Goal: Information Seeking & Learning: Learn about a topic

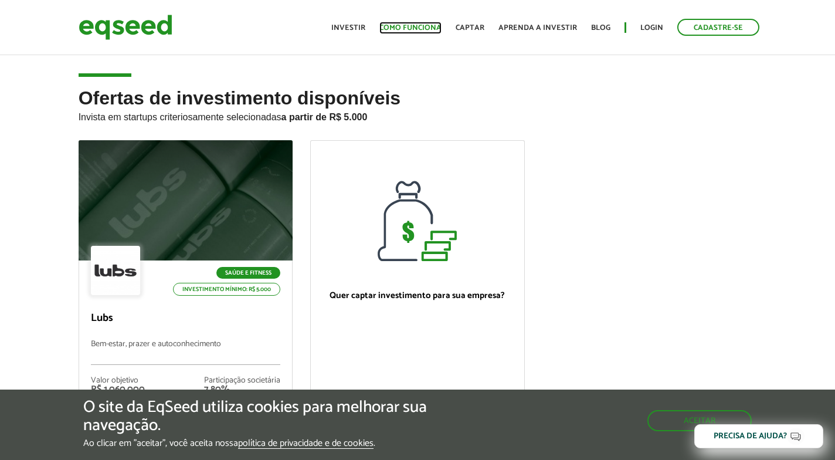
click at [424, 24] on link "Como funciona" at bounding box center [411, 28] width 62 height 8
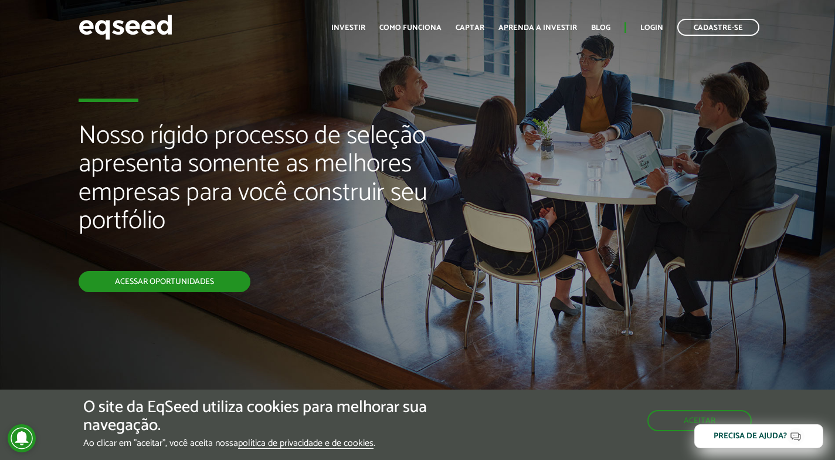
click at [167, 283] on link "Acessar oportunidades" at bounding box center [165, 281] width 172 height 21
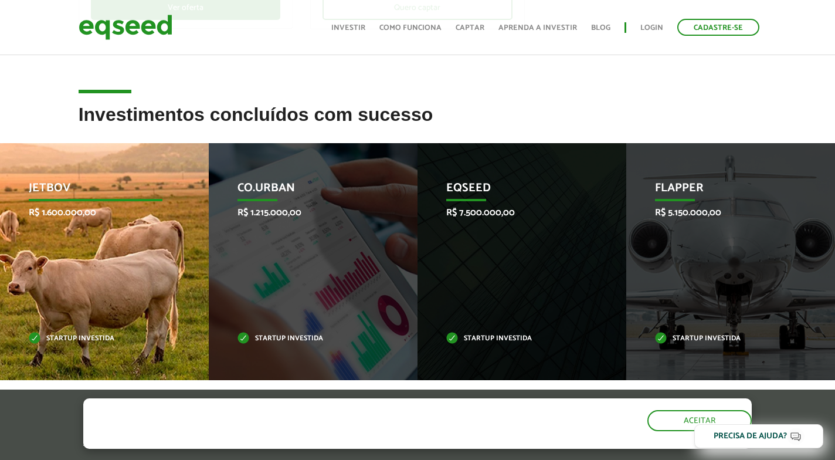
scroll to position [469, 0]
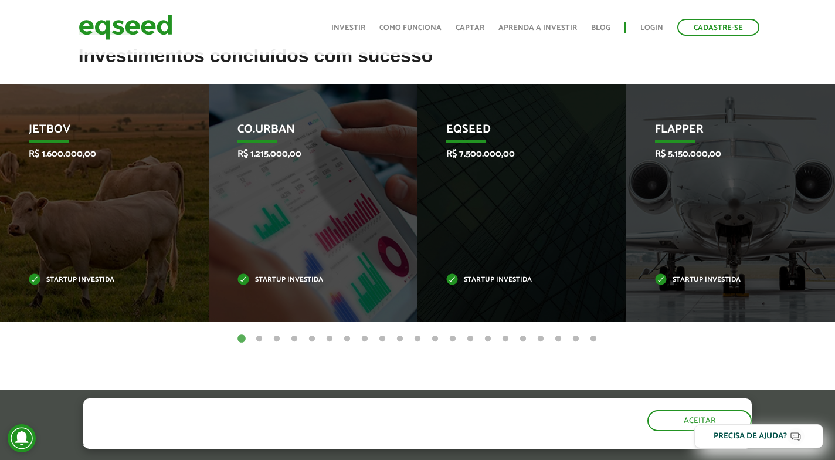
click at [261, 338] on button "2" at bounding box center [259, 339] width 12 height 12
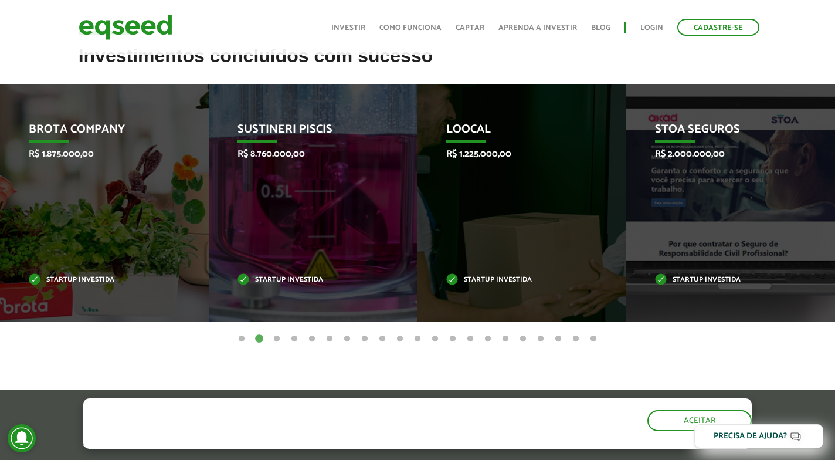
click at [279, 338] on button "3" at bounding box center [277, 339] width 12 height 12
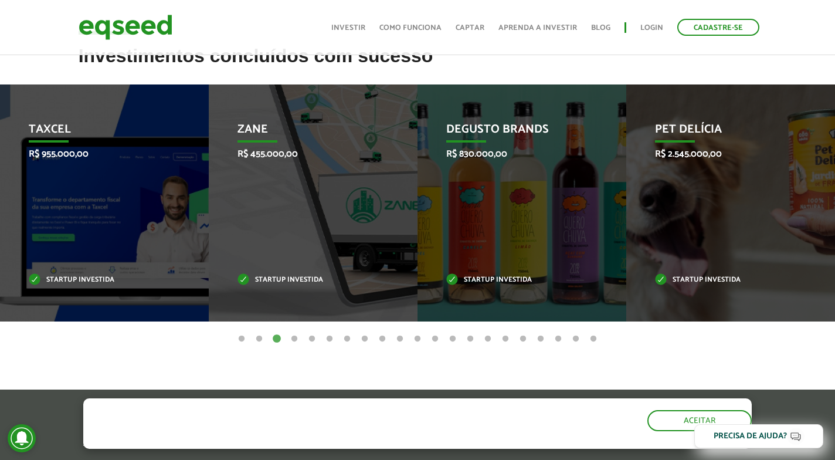
click at [504, 340] on button "16" at bounding box center [506, 339] width 12 height 12
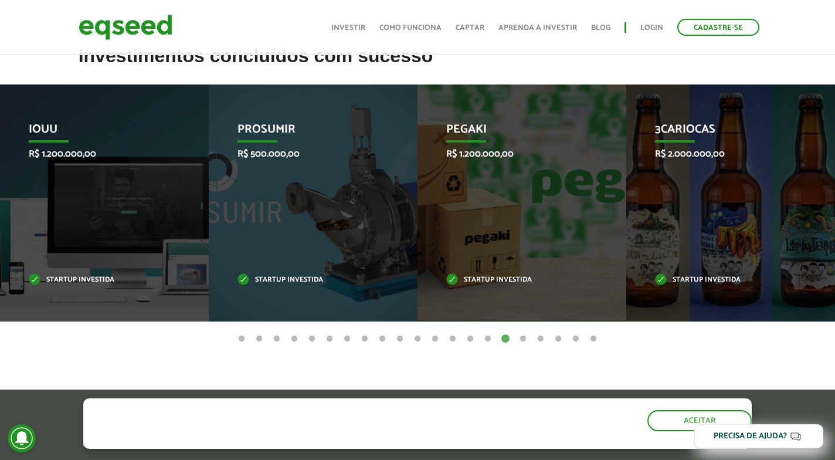
click at [540, 340] on button "18" at bounding box center [541, 339] width 12 height 12
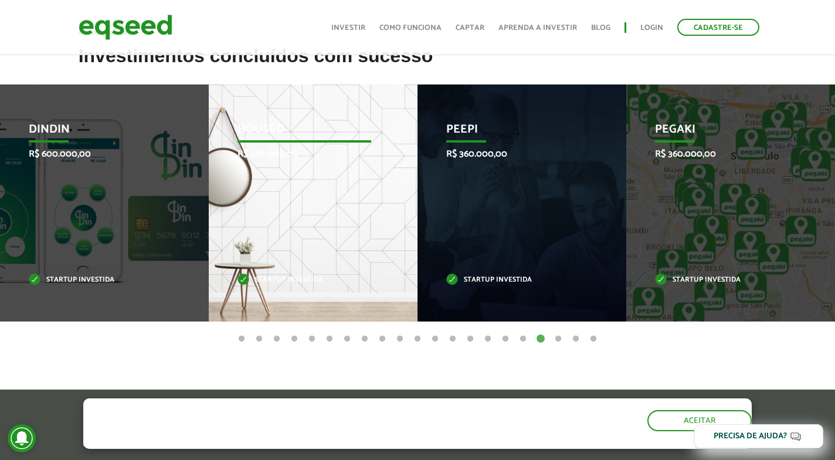
scroll to position [176, 0]
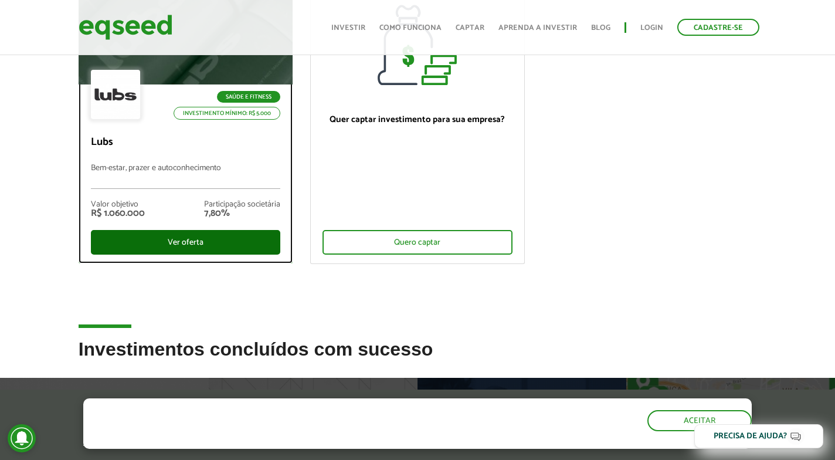
click at [185, 236] on div "Ver oferta" at bounding box center [186, 242] width 190 height 25
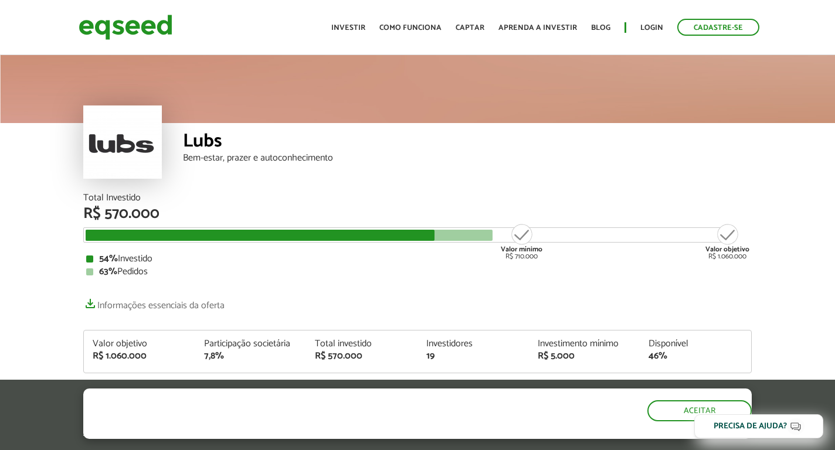
click at [526, 239] on div "Valor mínimo R$ 710.000" at bounding box center [522, 242] width 44 height 38
click at [387, 24] on link "Como funciona" at bounding box center [411, 28] width 62 height 8
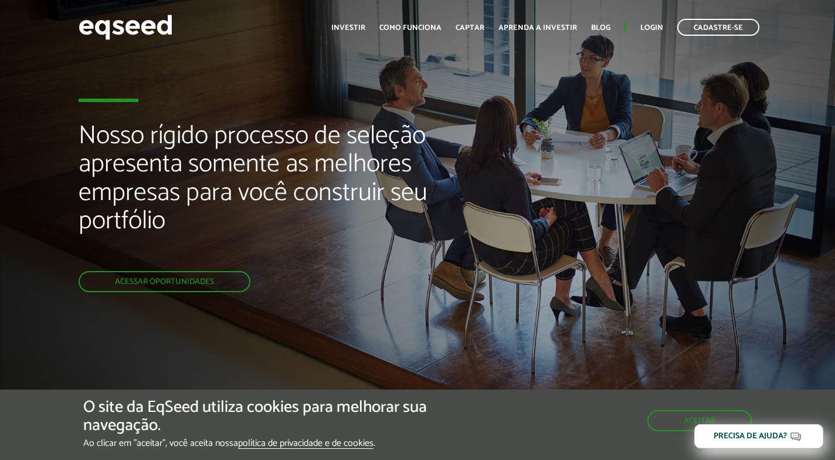
click at [538, 28] on link "Aprenda a investir" at bounding box center [538, 28] width 79 height 8
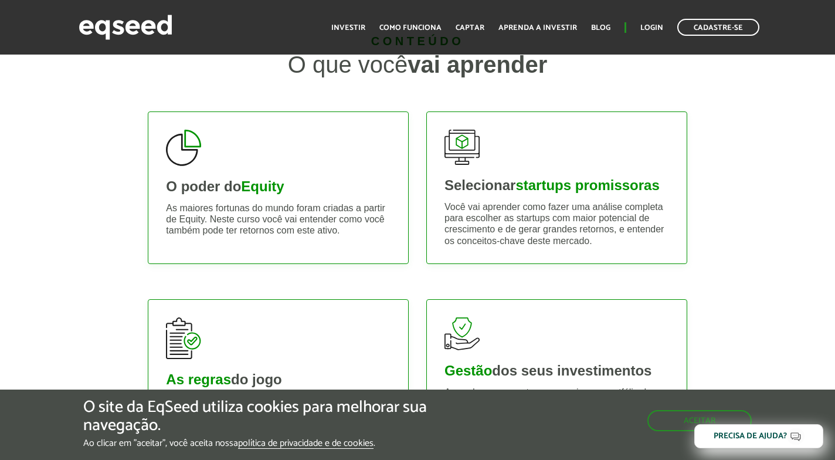
scroll to position [645, 0]
